Goal: Information Seeking & Learning: Find specific fact

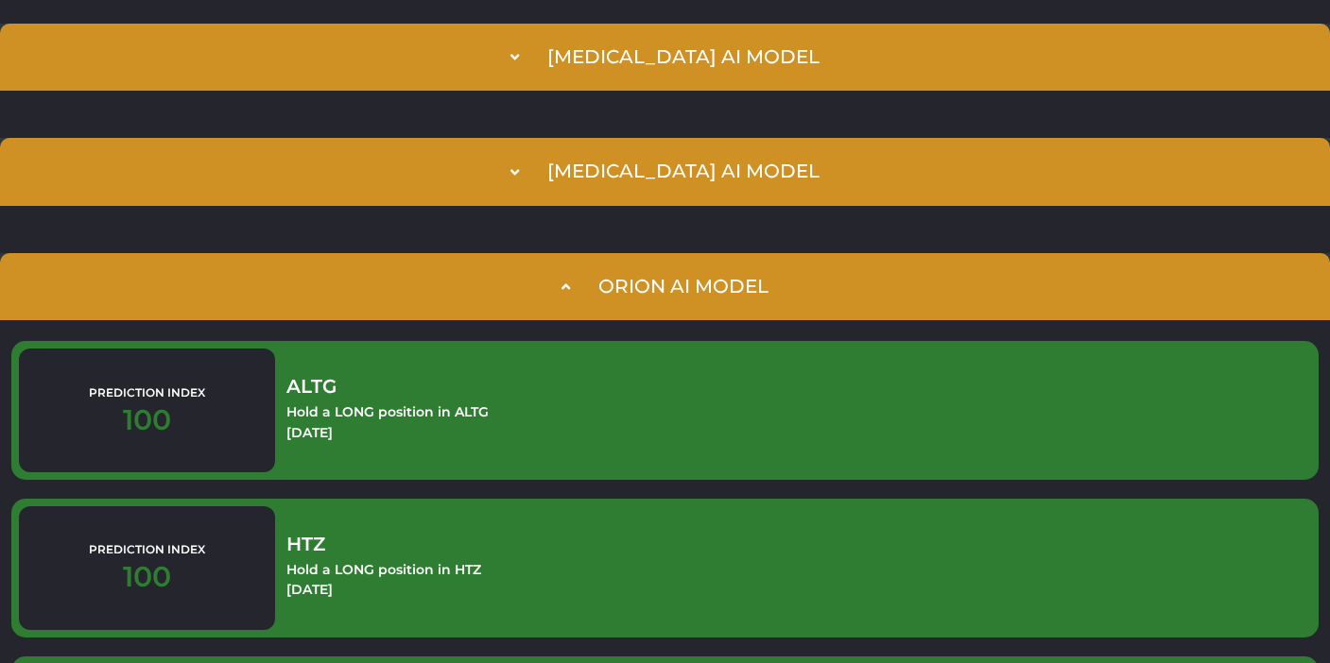
click at [608, 293] on div "Orion AI Model" at bounding box center [683, 287] width 170 height 22
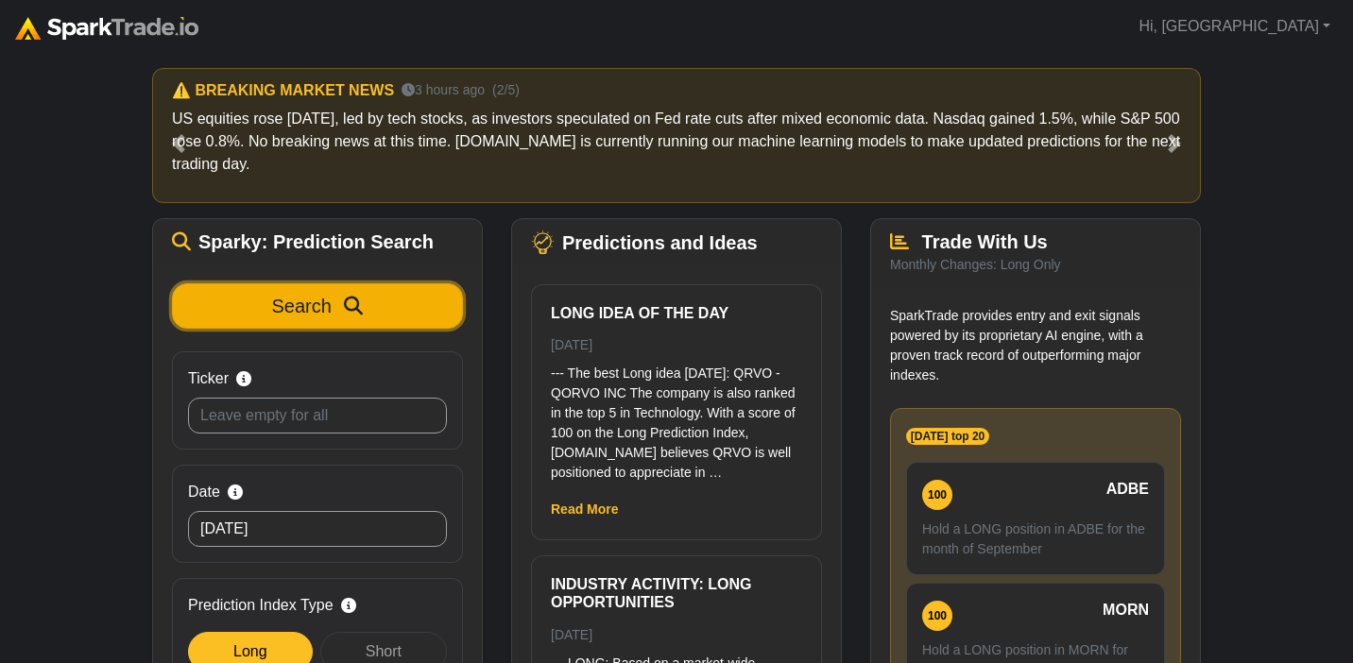
click at [315, 313] on span "Search" at bounding box center [302, 306] width 60 height 21
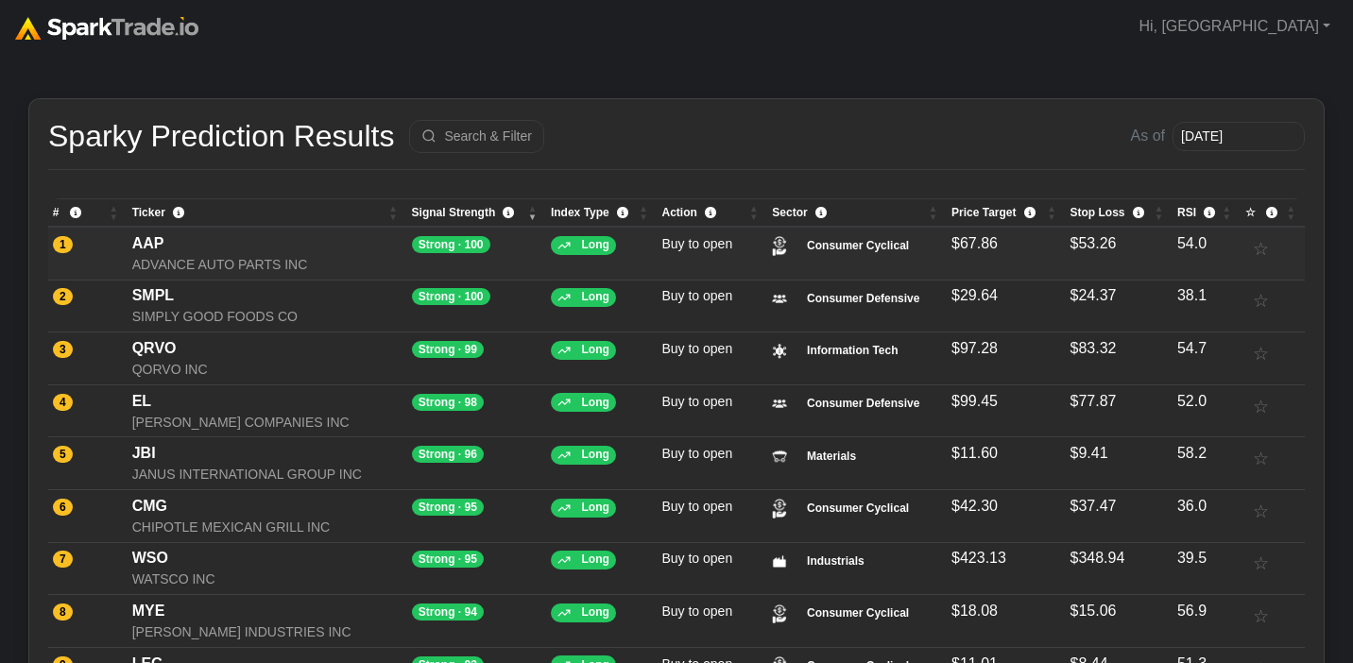
click at [270, 259] on div "ADVANCE AUTO PARTS INC" at bounding box center [267, 265] width 270 height 20
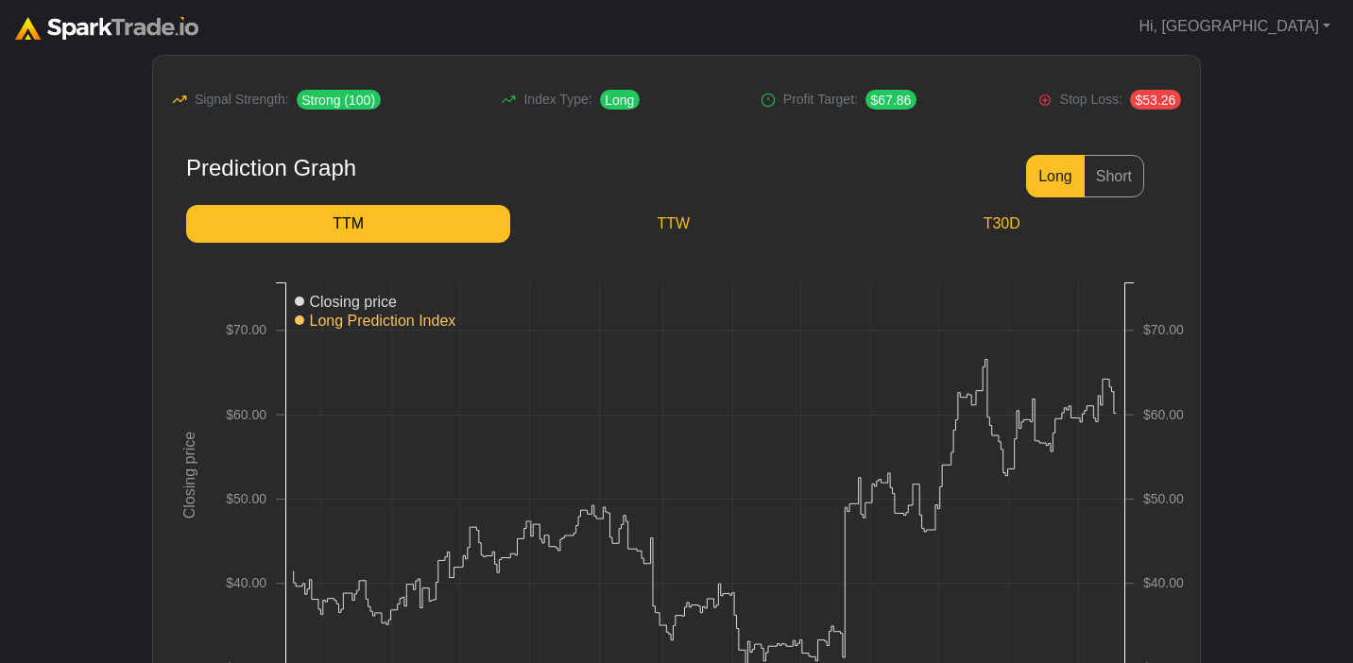
scroll to position [211, 0]
